Goal: Task Accomplishment & Management: Use online tool/utility

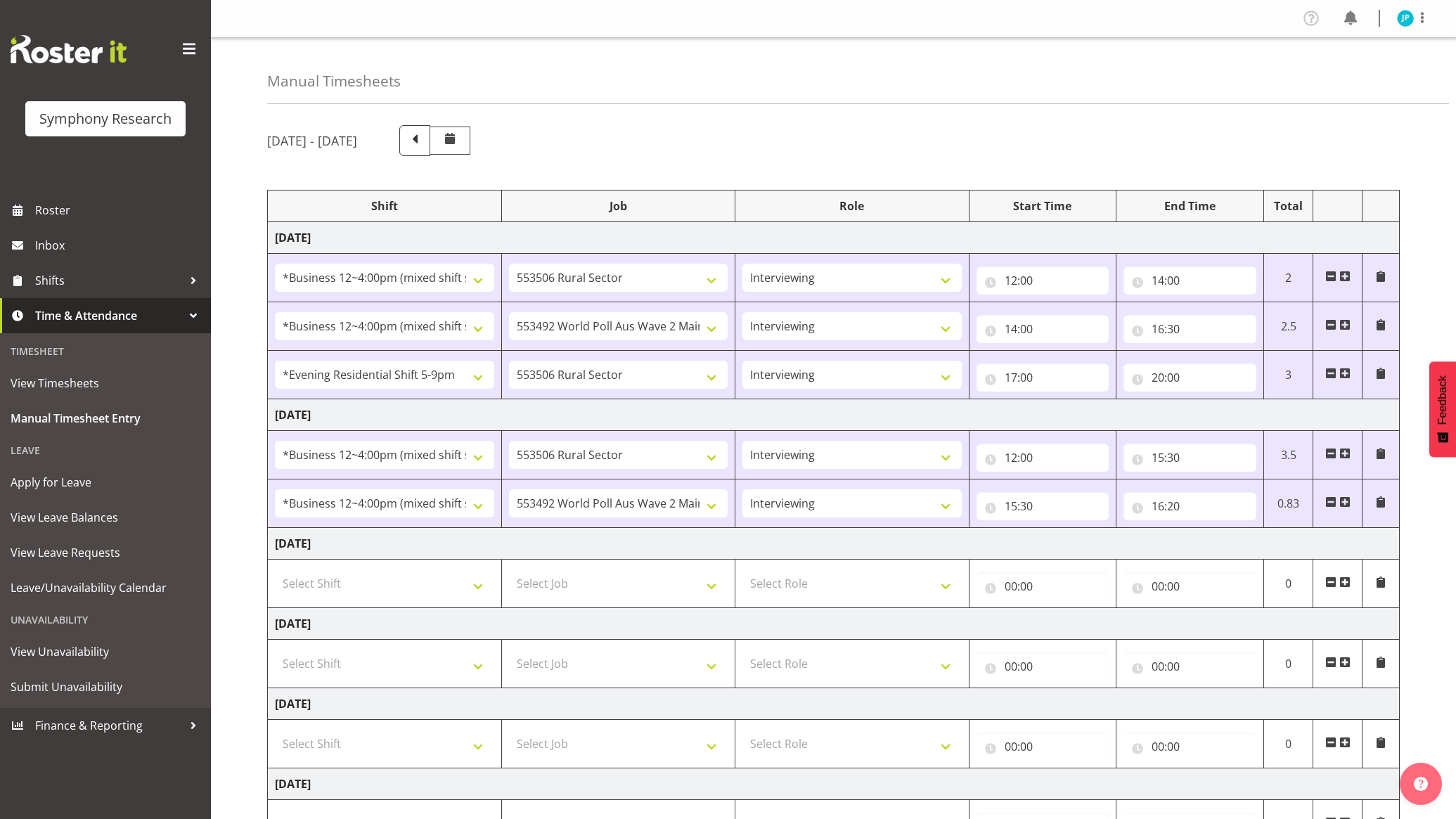
select select "81741"
select select "10587"
select select "47"
select select "81741"
select select "10499"
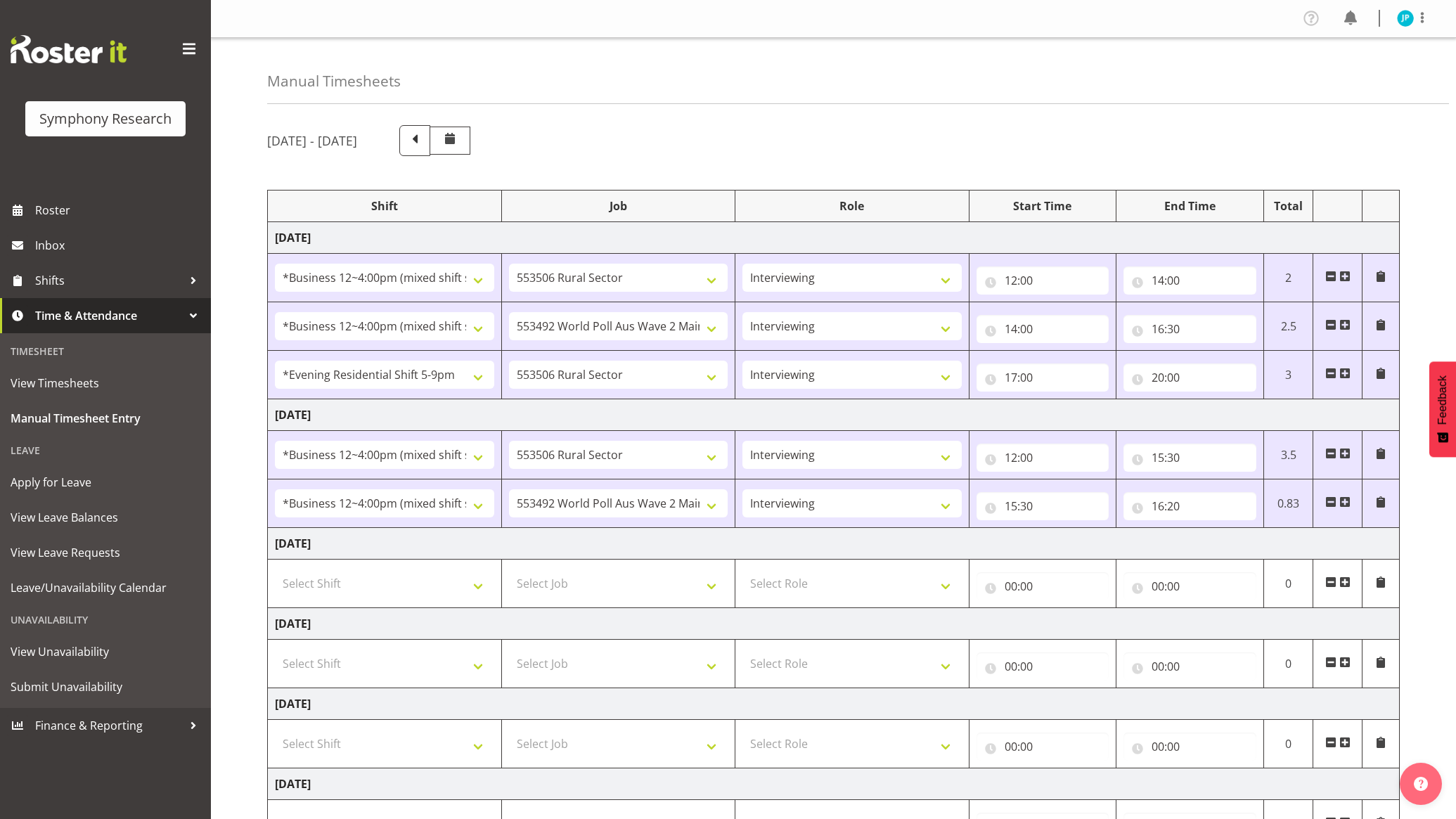
select select "47"
select select "48116"
select select "10587"
select select "47"
select select "81741"
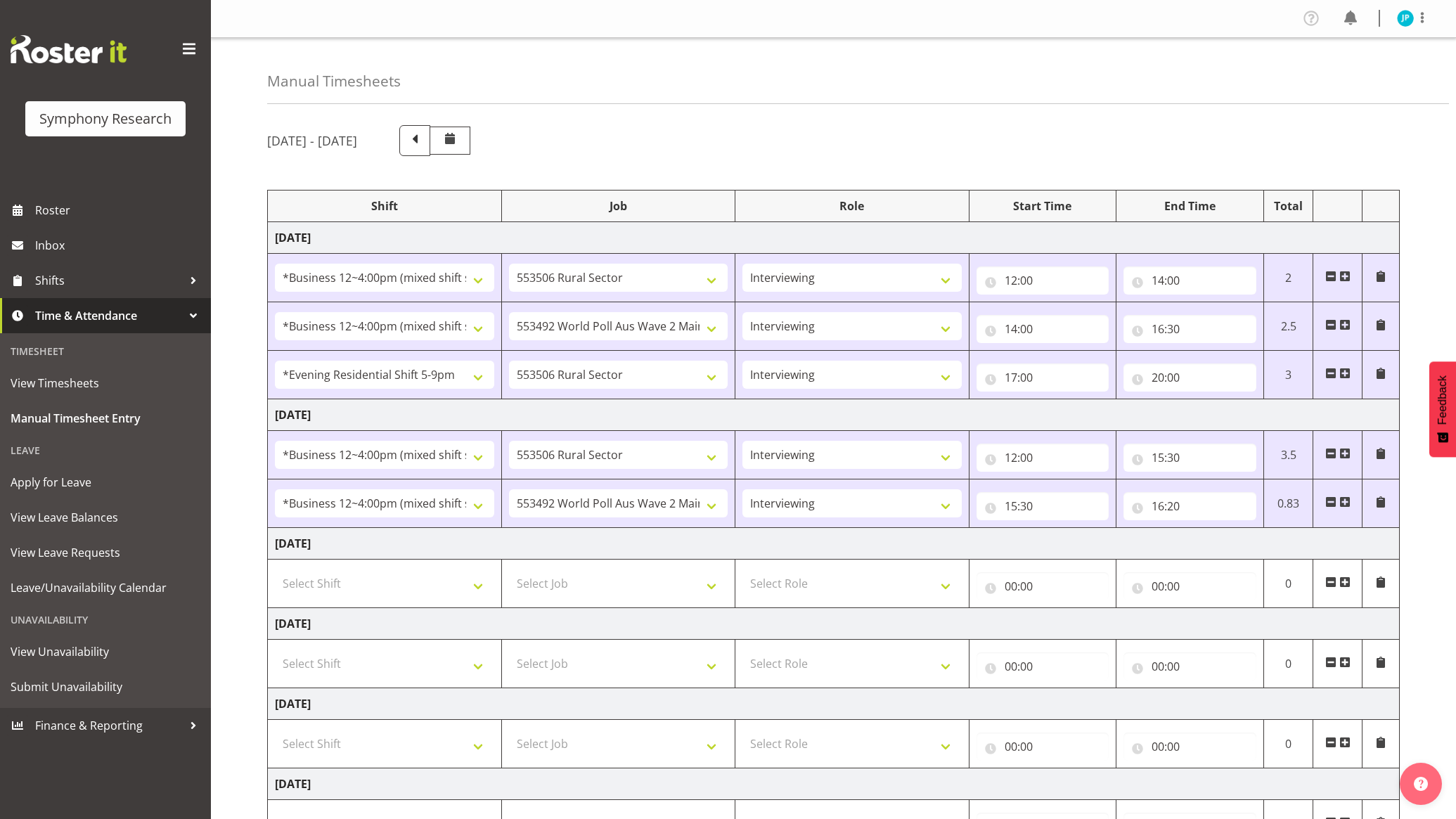
select select "10587"
select select "47"
select select "81741"
select select "10499"
select select "47"
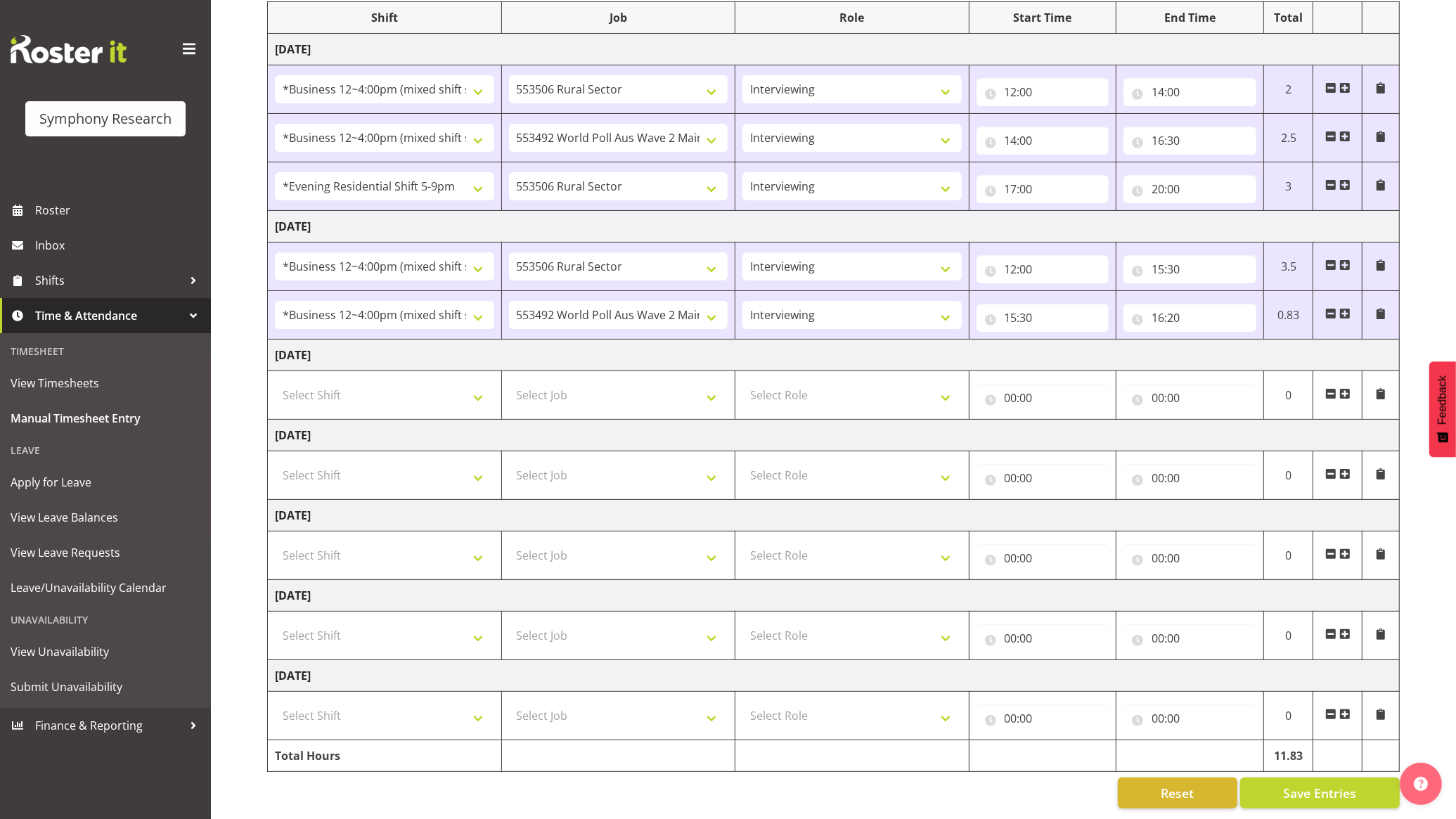
scroll to position [205, 0]
